Goal: Find specific page/section: Find specific page/section

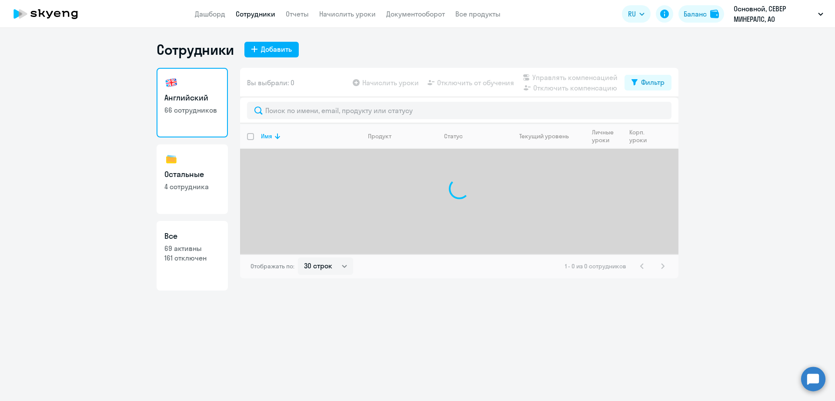
select select "30"
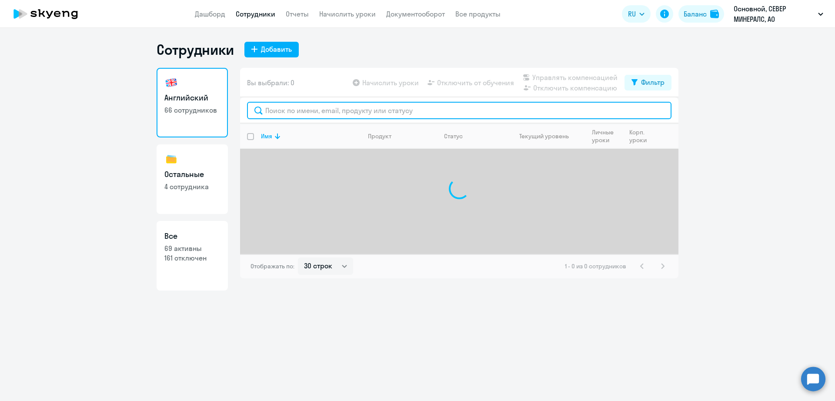
click at [365, 117] on input "text" at bounding box center [459, 110] width 424 height 17
type input "[PERSON_NAME]"
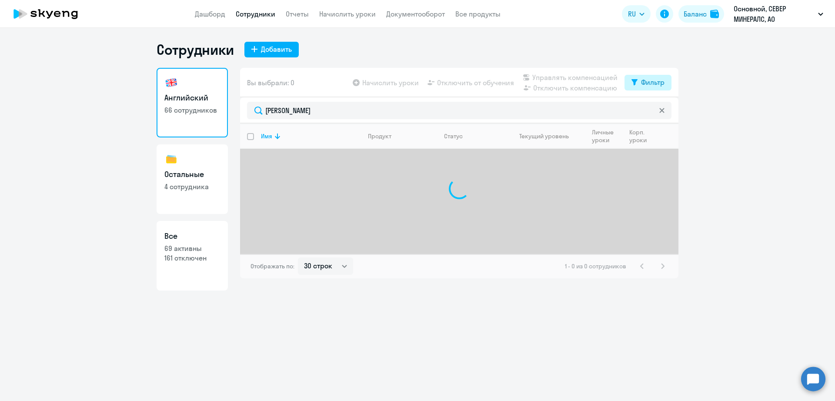
click at [658, 77] on div "Фильтр" at bounding box center [652, 82] width 23 height 10
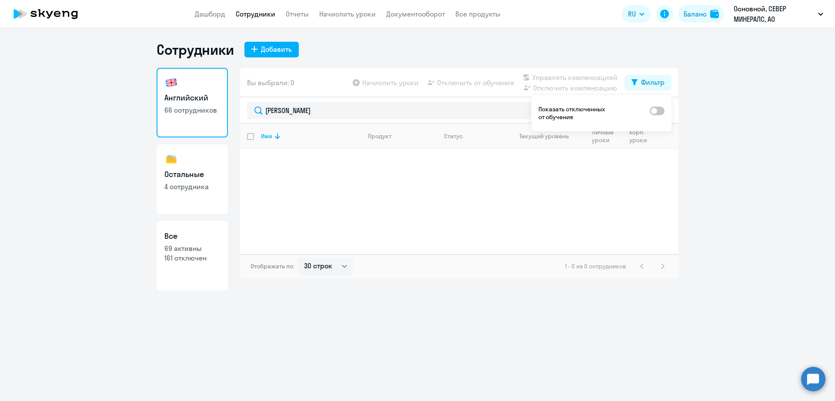
click at [661, 114] on span at bounding box center [657, 111] width 15 height 9
click at [650, 111] on input "checkbox" at bounding box center [649, 110] width 0 height 0
checkbox input "true"
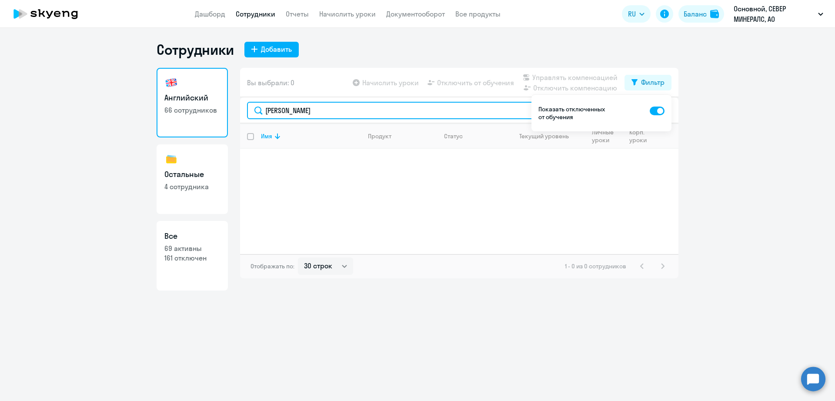
drag, startPoint x: 334, startPoint y: 115, endPoint x: 224, endPoint y: 113, distance: 110.0
click at [225, 113] on div "Английский 66 сотрудников Остальные 4 сотрудника Все 69 активны 161 отключен Вы…" at bounding box center [418, 179] width 522 height 223
type input "[PERSON_NAME]"
